Goal: Navigation & Orientation: Find specific page/section

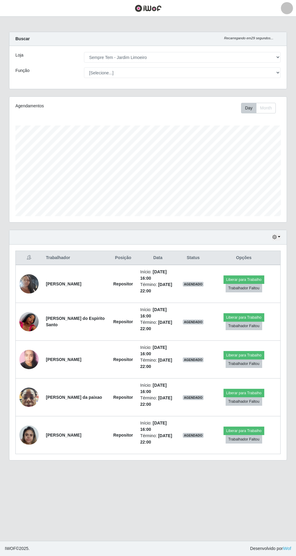
select select "508"
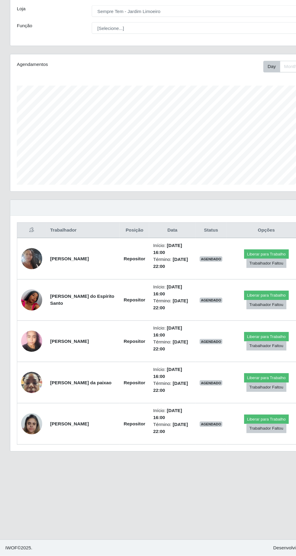
scroll to position [6, 0]
